Goal: Task Accomplishment & Management: Manage account settings

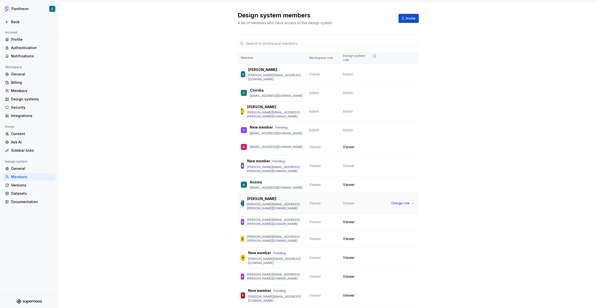
scroll to position [39, 0]
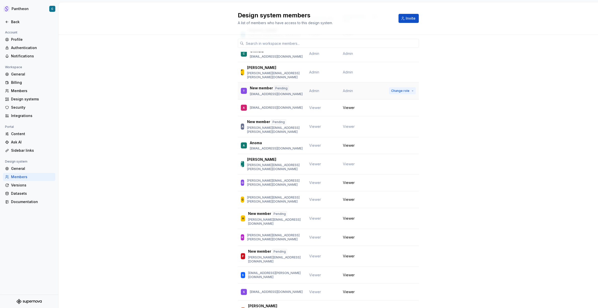
click at [412, 87] on button "Change role" at bounding box center [402, 90] width 27 height 7
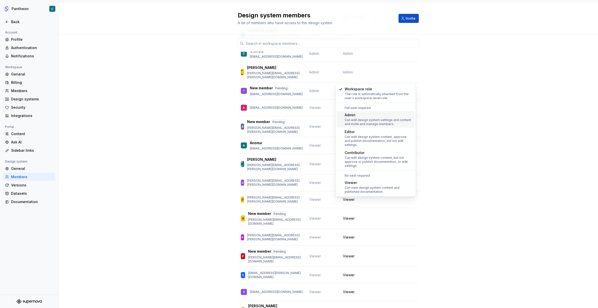
click at [364, 114] on div "Admin" at bounding box center [379, 114] width 68 height 5
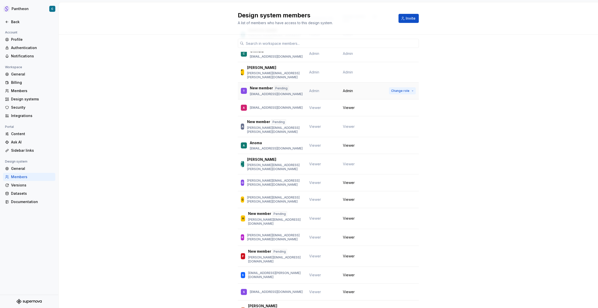
click at [411, 87] on button "Change role" at bounding box center [402, 90] width 27 height 7
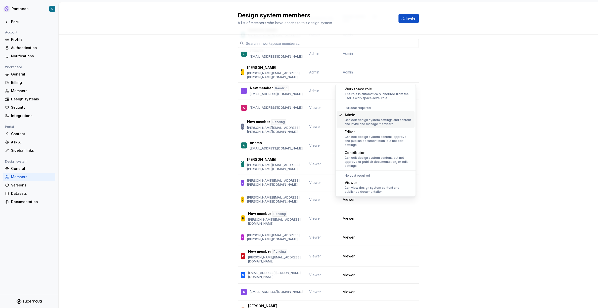
click at [386, 119] on div "Can edit design system settings and content and invite and manage members." at bounding box center [379, 122] width 68 height 8
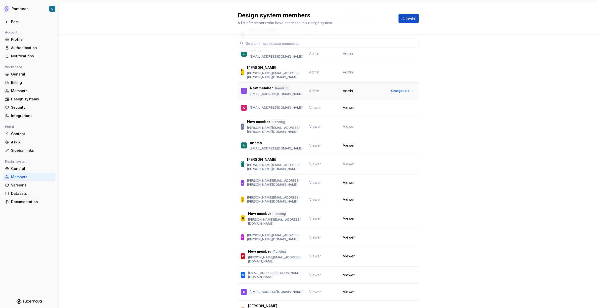
click at [278, 92] on p "[EMAIL_ADDRESS][DOMAIN_NAME]" at bounding box center [276, 94] width 53 height 4
click at [256, 92] on p "[EMAIL_ADDRESS][DOMAIN_NAME]" at bounding box center [276, 94] width 53 height 4
click at [408, 89] on span "Change role" at bounding box center [400, 91] width 18 height 4
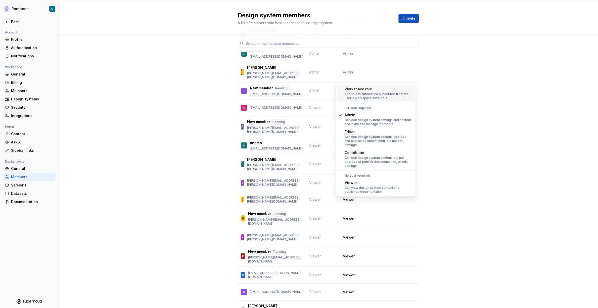
click at [428, 66] on div "Member Workspace role Design system role C [PERSON_NAME] [PERSON_NAME][EMAIL_AD…" at bounding box center [328, 167] width 539 height 344
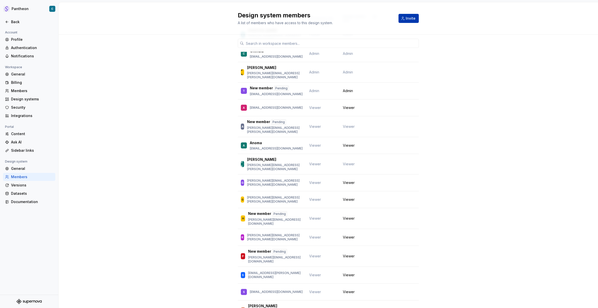
click at [408, 20] on span "Invite" at bounding box center [411, 18] width 10 height 5
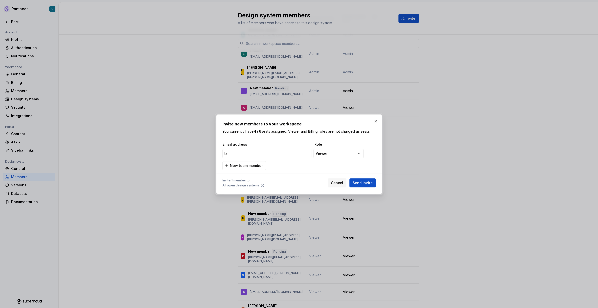
type input "t"
type input "[EMAIL_ADDRESS][DOMAIN_NAME]"
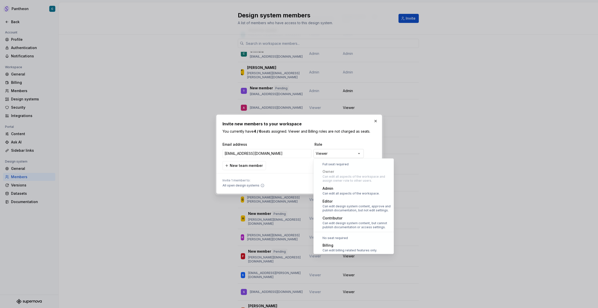
click at [355, 152] on div "**********" at bounding box center [299, 154] width 598 height 308
select select "*****"
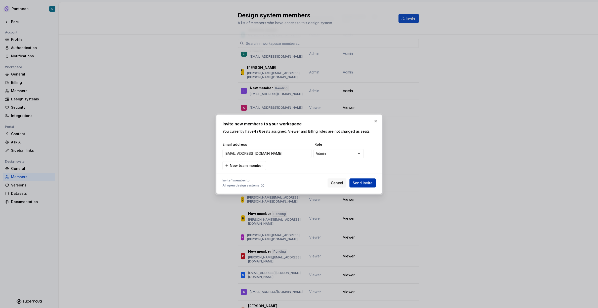
click at [357, 183] on span "Send invite" at bounding box center [363, 182] width 20 height 5
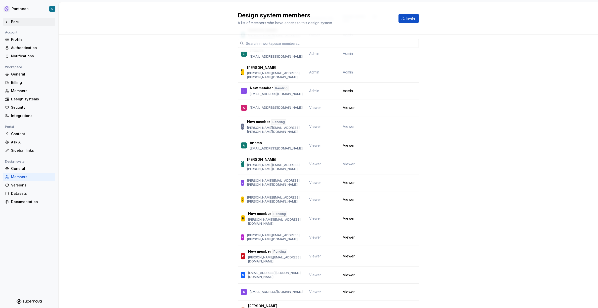
click at [16, 22] on div "Back" at bounding box center [32, 21] width 42 height 5
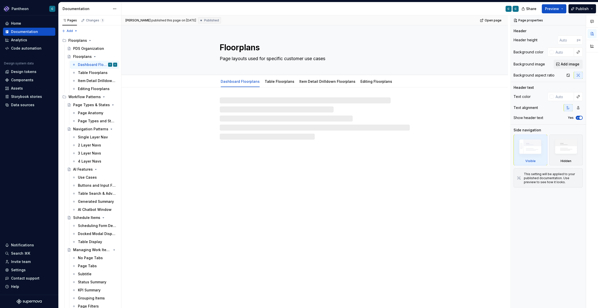
click at [462, 212] on div "Floorplans Page layouts used for specific customer use cases Dashboard Floorpla…" at bounding box center [314, 166] width 386 height 282
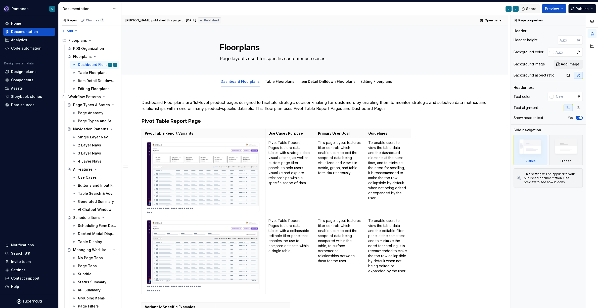
click at [532, 8] on span "Share" at bounding box center [531, 8] width 10 height 5
click at [527, 29] on span "Copy link" at bounding box center [525, 29] width 16 height 5
type textarea "*"
